Goal: Information Seeking & Learning: Learn about a topic

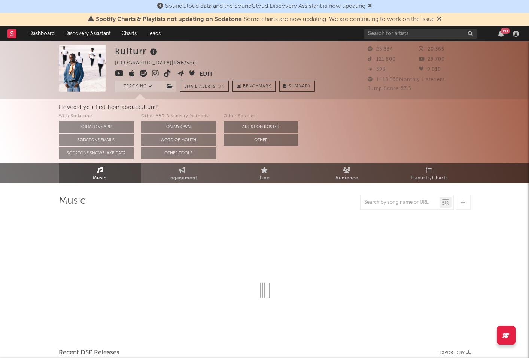
select select "6m"
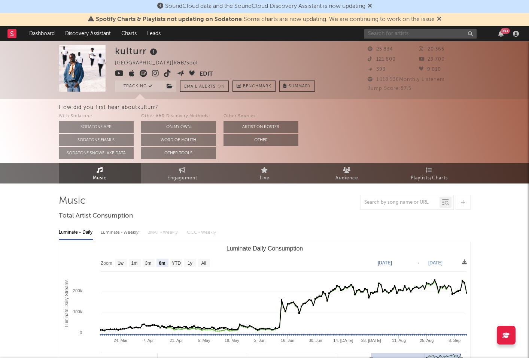
click at [386, 36] on input "text" at bounding box center [420, 33] width 112 height 9
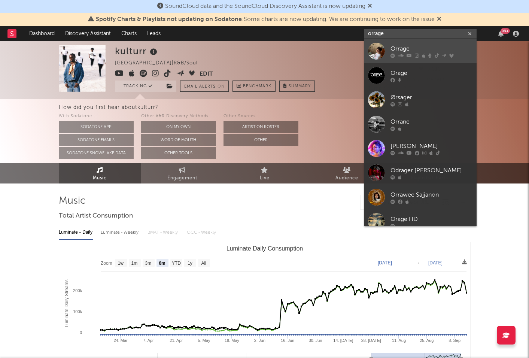
type input "orrage"
click at [424, 48] on div "Orrage" at bounding box center [431, 48] width 82 height 9
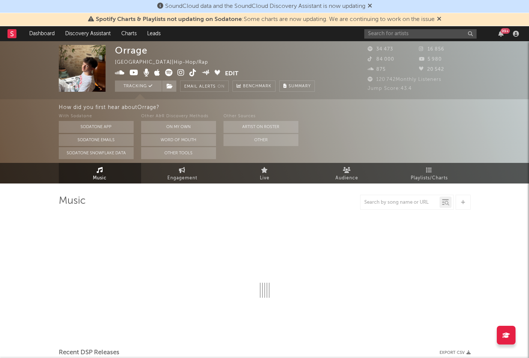
select select "6m"
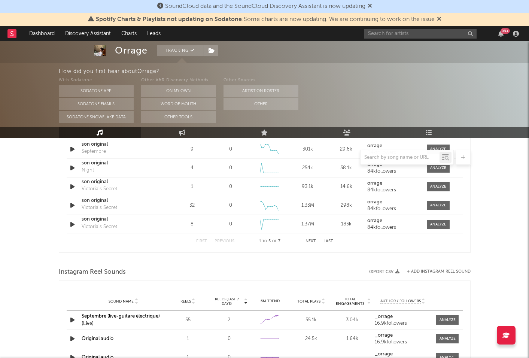
scroll to position [474, 0]
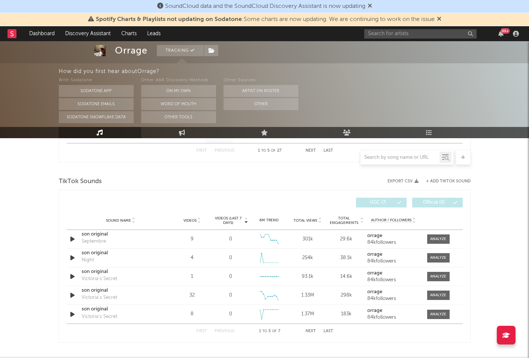
click at [196, 219] on span "Videos" at bounding box center [189, 220] width 13 height 4
click at [437, 238] on div at bounding box center [438, 239] width 16 height 6
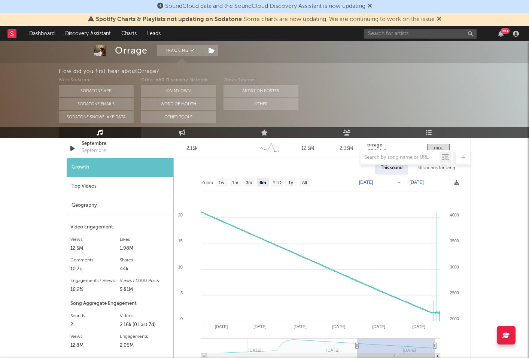
scroll to position [559, 0]
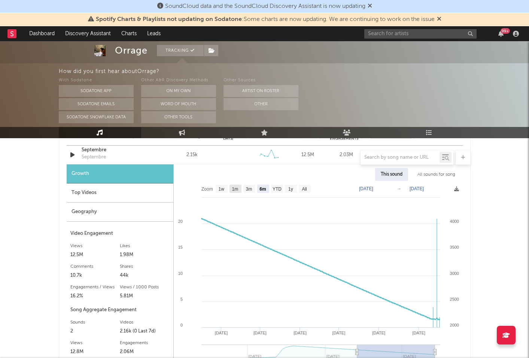
click at [237, 189] on text "1m" at bounding box center [235, 188] width 6 height 5
select select "1m"
type input "[DATE]"
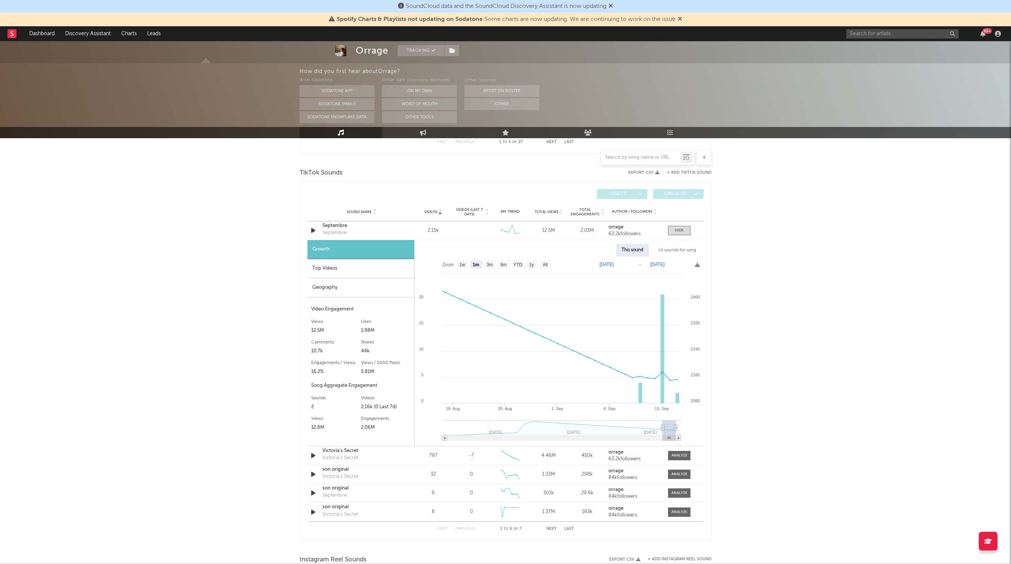
scroll to position [482, 0]
